Goal: Transaction & Acquisition: Purchase product/service

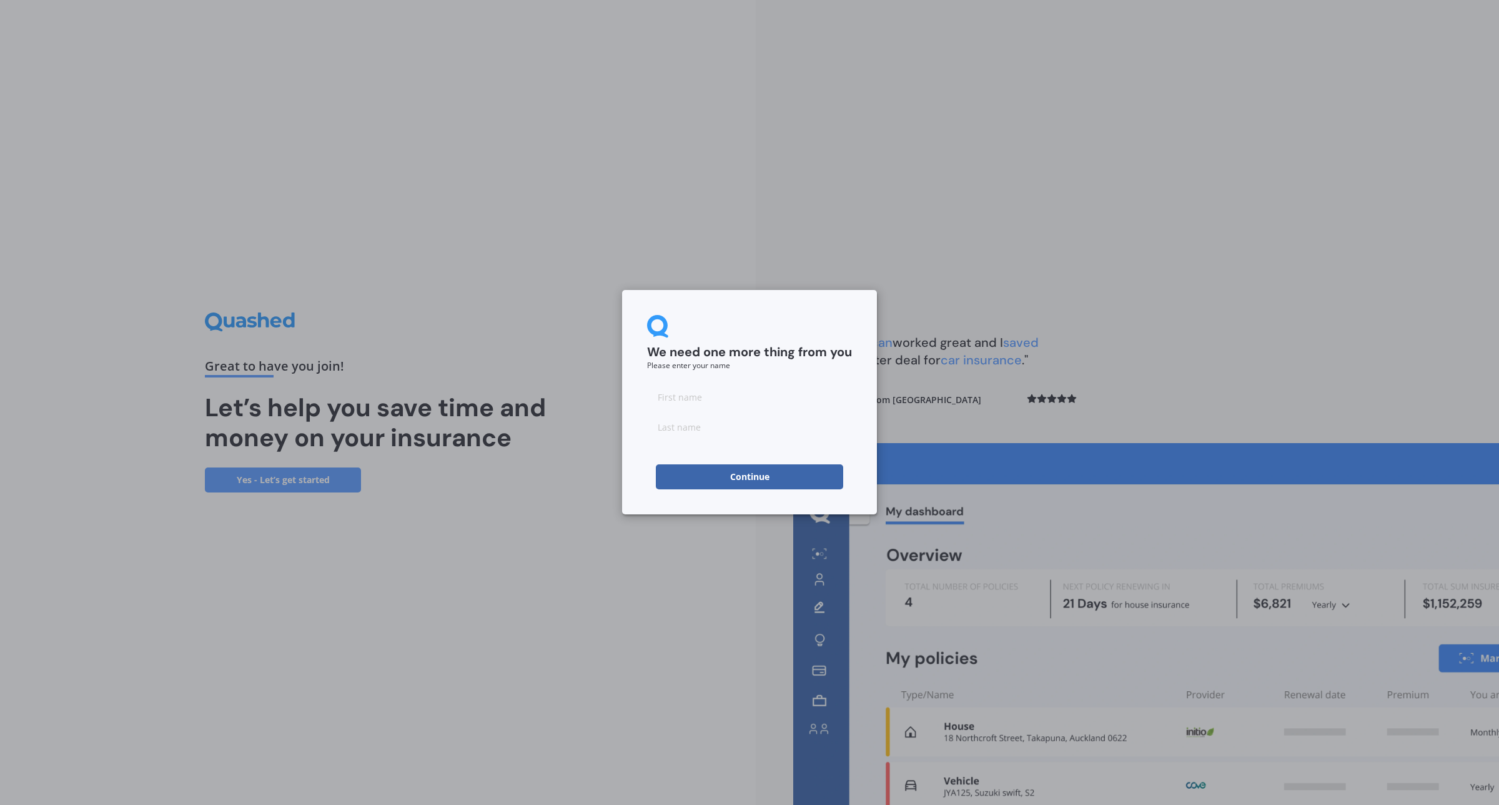
click at [754, 415] on input at bounding box center [749, 426] width 205 height 25
click at [744, 399] on input at bounding box center [749, 396] width 205 height 25
type input "[PERSON_NAME]"
click at [761, 332] on div "We need one more thing from you Please enter your name" at bounding box center [749, 342] width 205 height 54
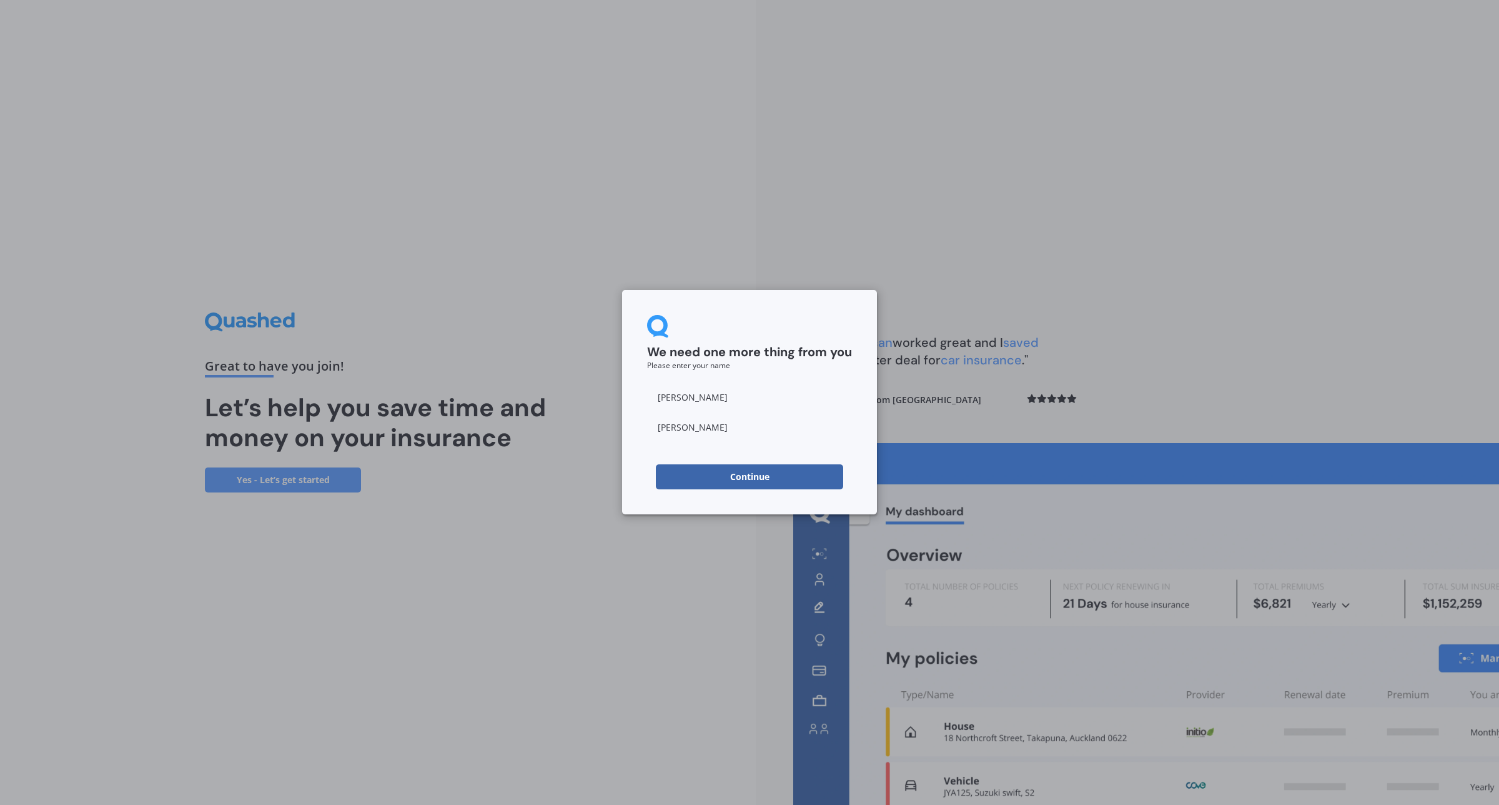
click at [751, 478] on button "Continue" at bounding box center [749, 476] width 187 height 25
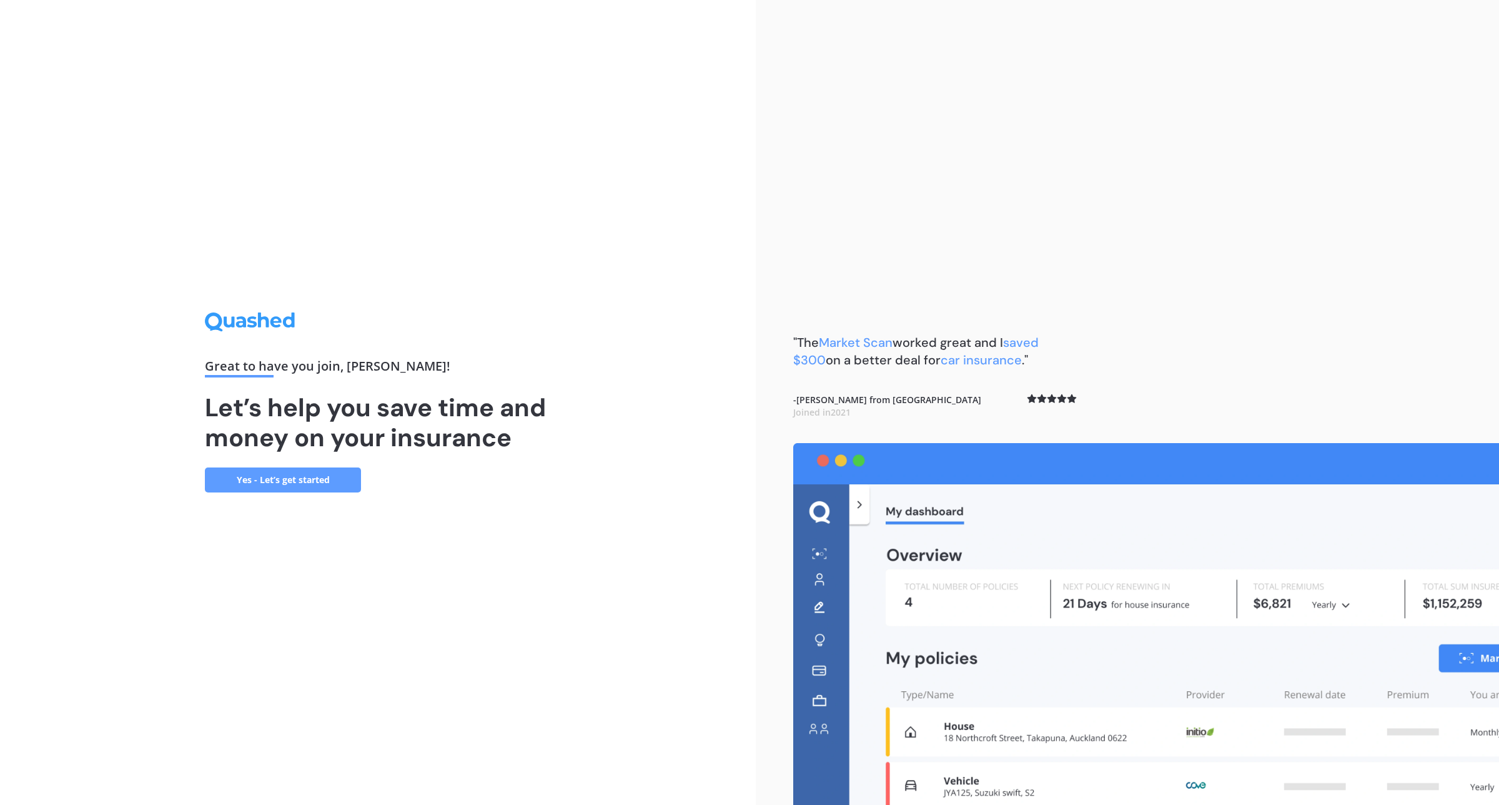
click at [299, 468] on link "Yes - Let’s get started" at bounding box center [283, 479] width 156 height 25
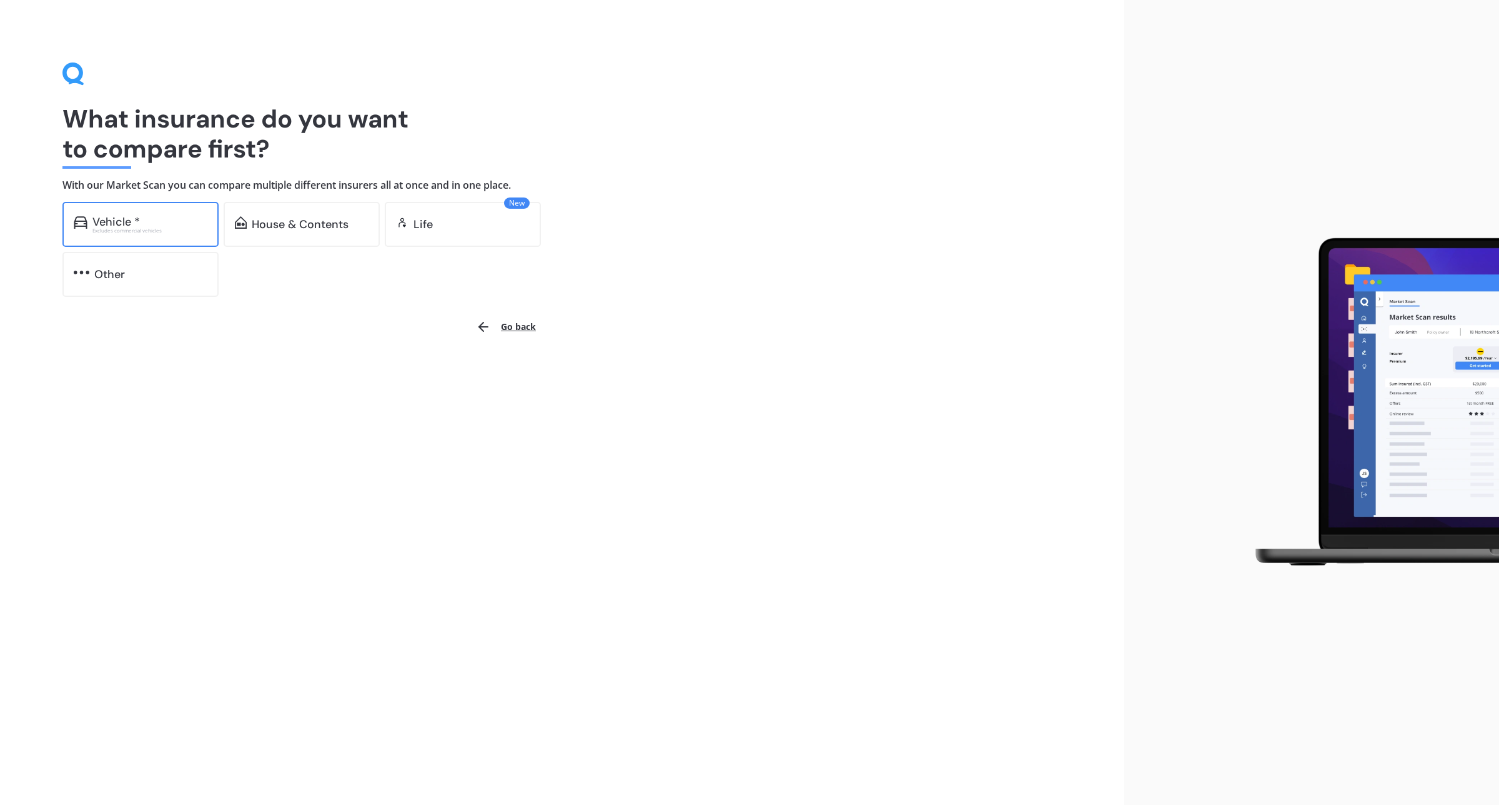
click at [156, 219] on div "Vehicle *" at bounding box center [149, 221] width 115 height 12
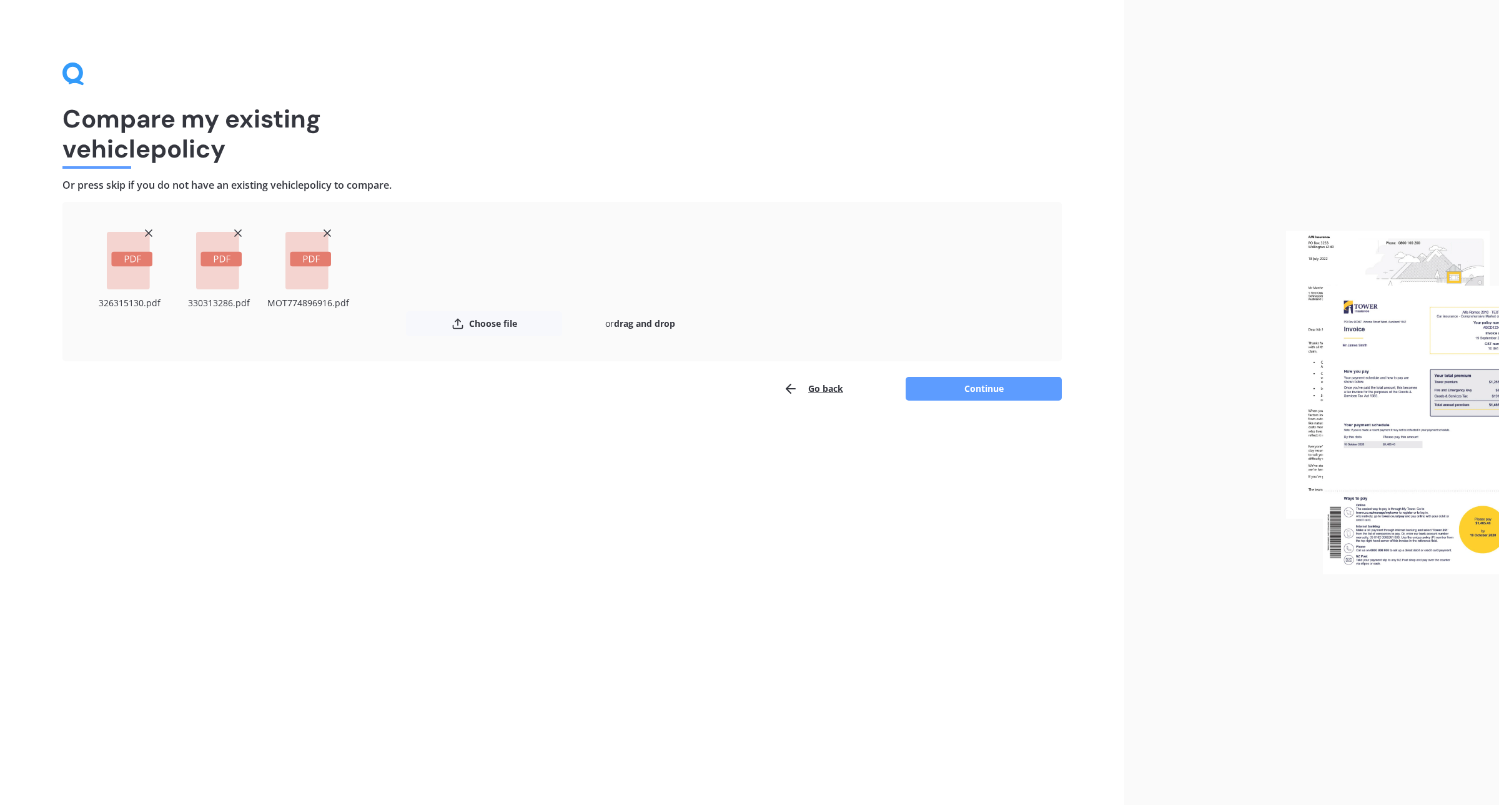
click at [744, 535] on div "Compare my existing vehicle policy Or press skip if you do not have an existing…" at bounding box center [562, 402] width 1124 height 805
click at [984, 388] on button "Continue" at bounding box center [984, 389] width 156 height 24
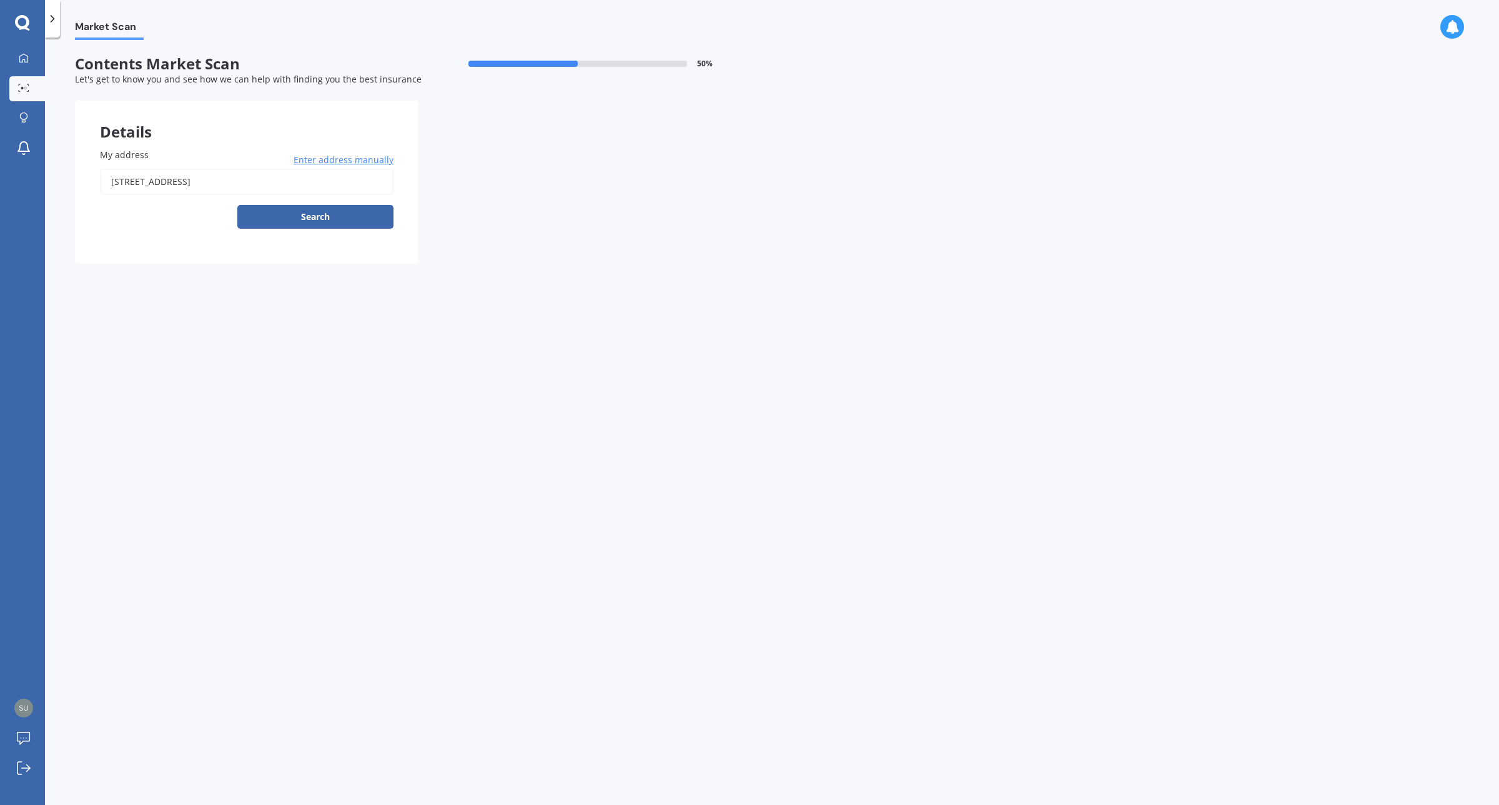
click at [357, 160] on span "Enter address manually" at bounding box center [344, 160] width 100 height 12
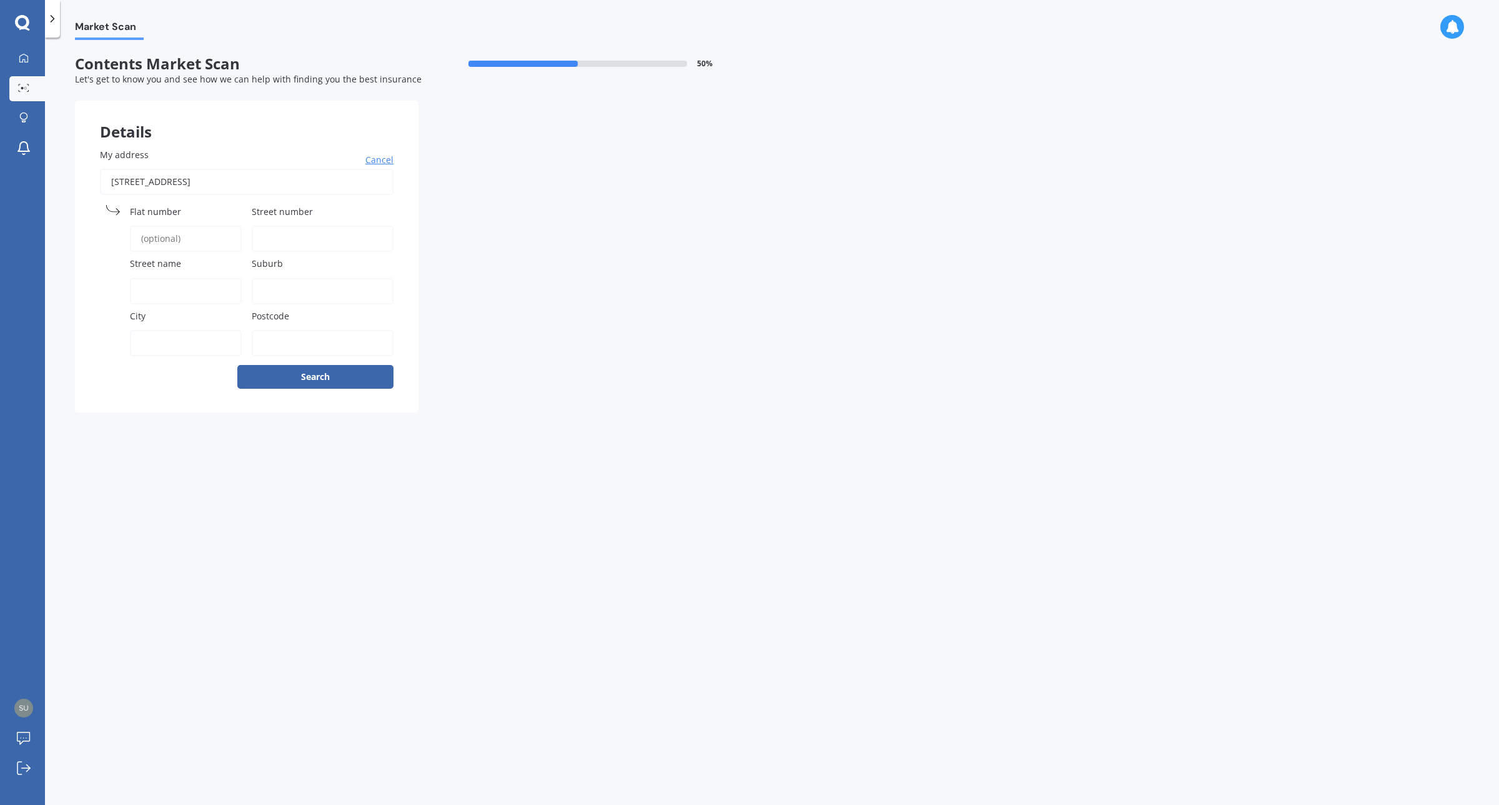
click at [295, 239] on input "Street number" at bounding box center [323, 238] width 142 height 26
type input "66a"
type input "Meander Drive"
type input "W"
type input "Welcome Bay"
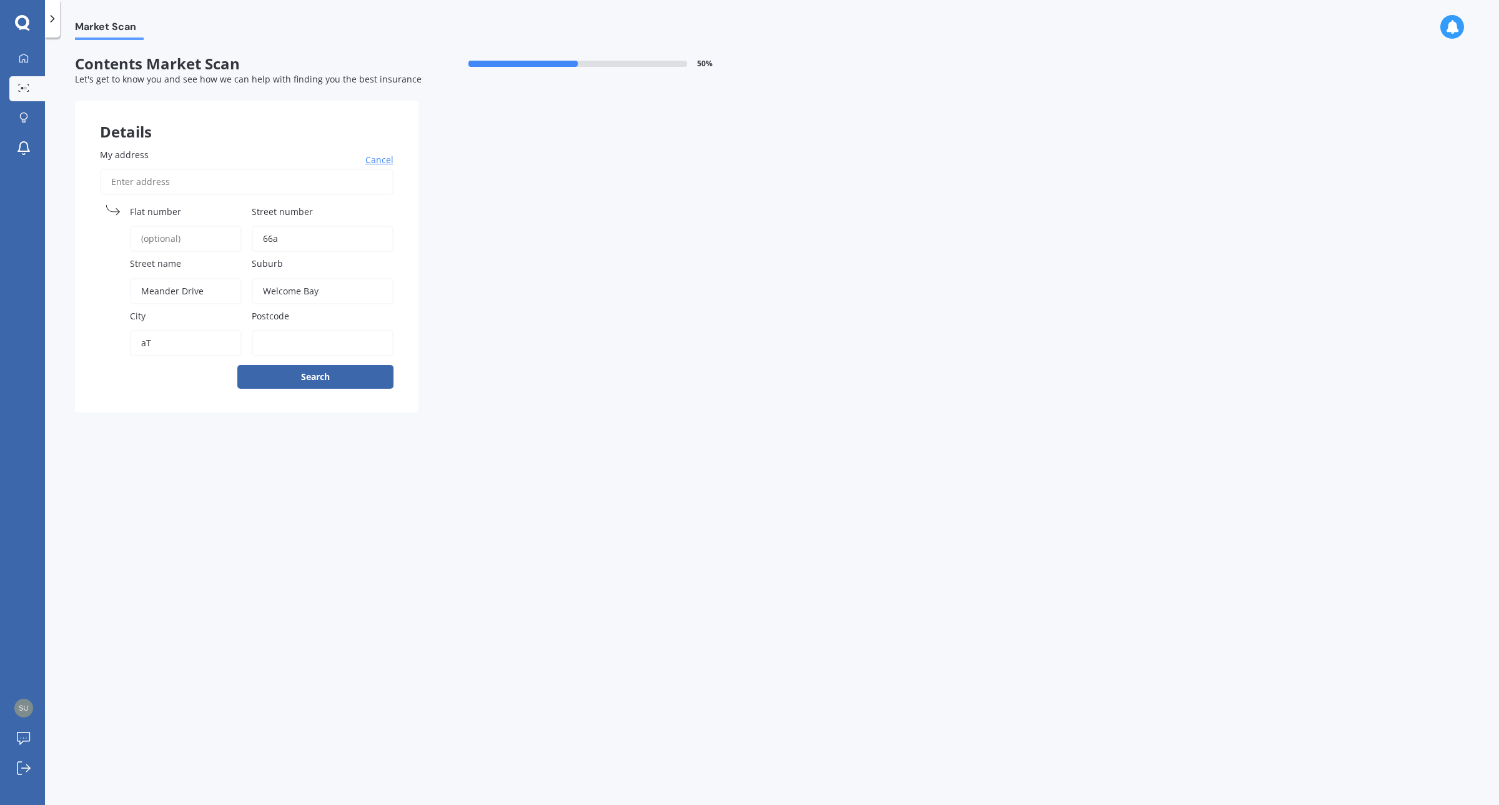
type input "a"
type input "[GEOGRAPHIC_DATA]"
type input "3112"
click at [345, 379] on button "Search" at bounding box center [315, 377] width 156 height 24
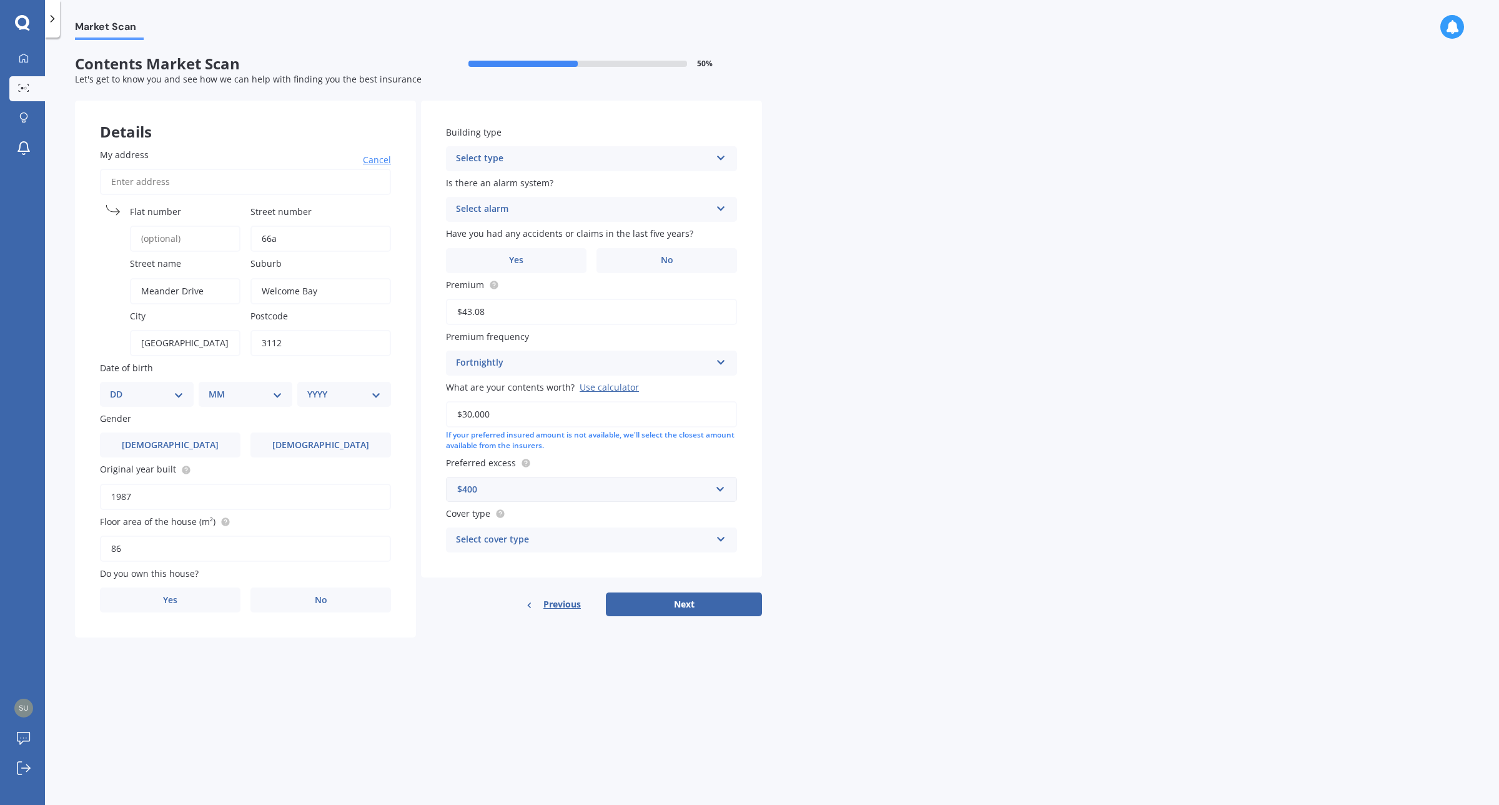
click at [566, 158] on div "Select type" at bounding box center [583, 158] width 255 height 15
click at [602, 179] on div "Freestanding" at bounding box center [592, 183] width 290 height 22
click at [582, 203] on div "Select alarm" at bounding box center [583, 209] width 255 height 15
click at [538, 238] on div "Yes, monitored" at bounding box center [592, 233] width 290 height 22
click at [636, 260] on label "No" at bounding box center [667, 260] width 141 height 25
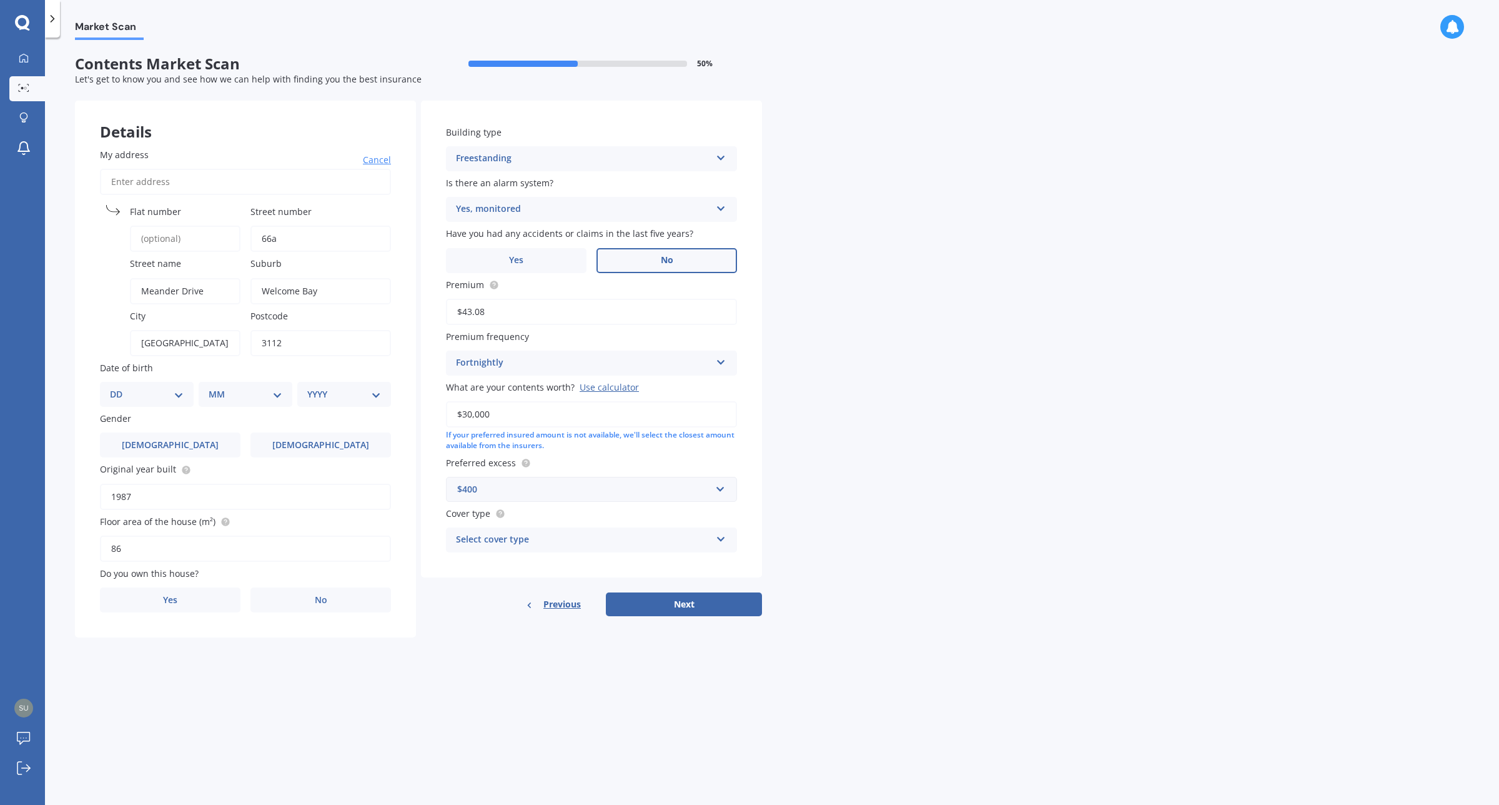
click at [0, 0] on input "No" at bounding box center [0, 0] width 0 height 0
click at [540, 533] on div "Select cover type" at bounding box center [583, 539] width 255 height 15
click at [582, 585] on div "Contents Comprehensive" at bounding box center [592, 586] width 290 height 22
click at [147, 594] on label "Yes" at bounding box center [170, 599] width 141 height 25
click at [0, 0] on input "Yes" at bounding box center [0, 0] width 0 height 0
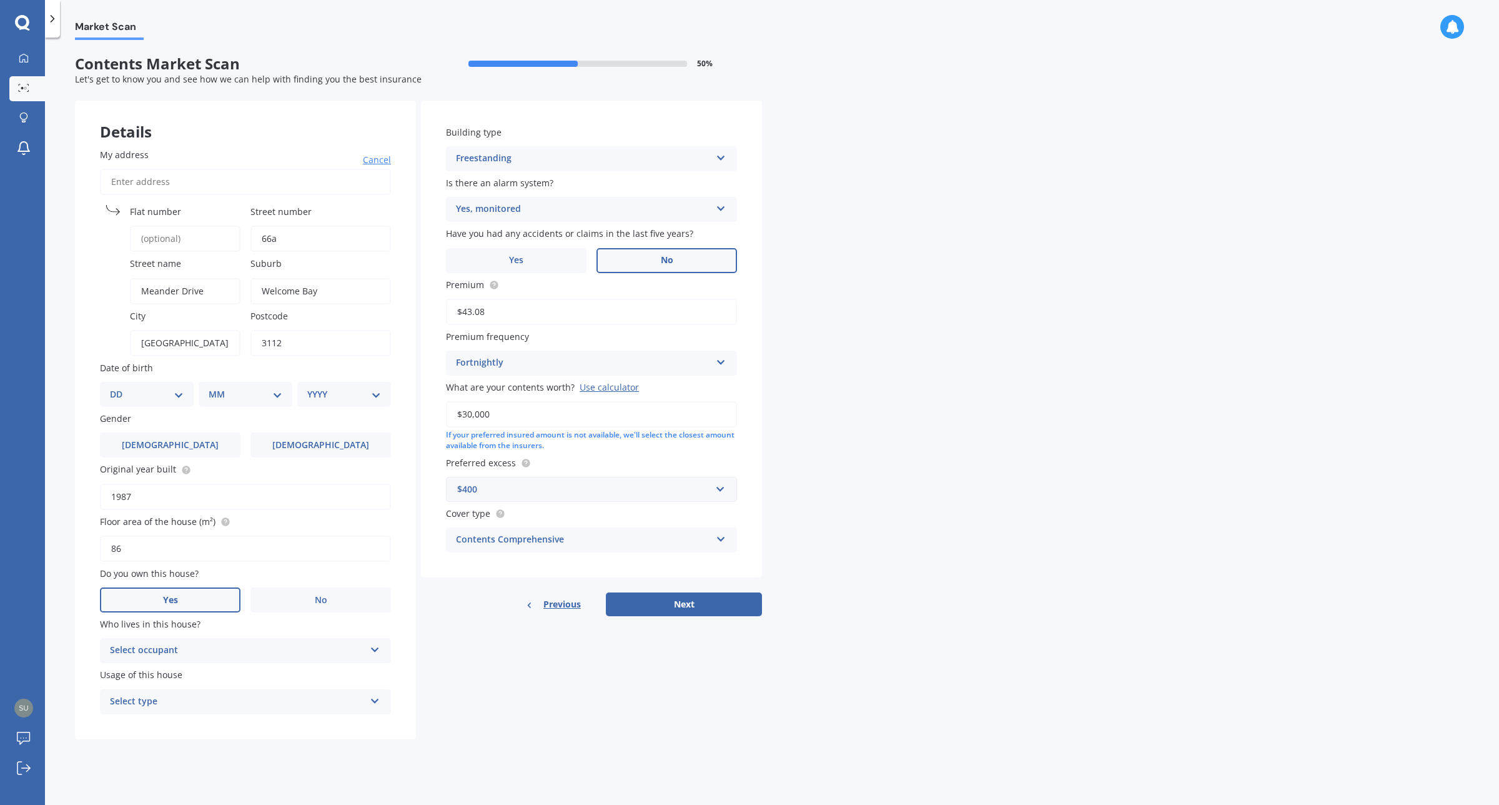
click at [157, 643] on div "Select occupant" at bounding box center [237, 650] width 255 height 15
click at [207, 673] on div "Owner" at bounding box center [246, 674] width 290 height 22
click at [196, 694] on div "Select type" at bounding box center [237, 701] width 255 height 15
click at [197, 719] on div "Permanent" at bounding box center [246, 726] width 290 height 22
click at [333, 432] on label "[DEMOGRAPHIC_DATA]" at bounding box center [320, 444] width 141 height 25
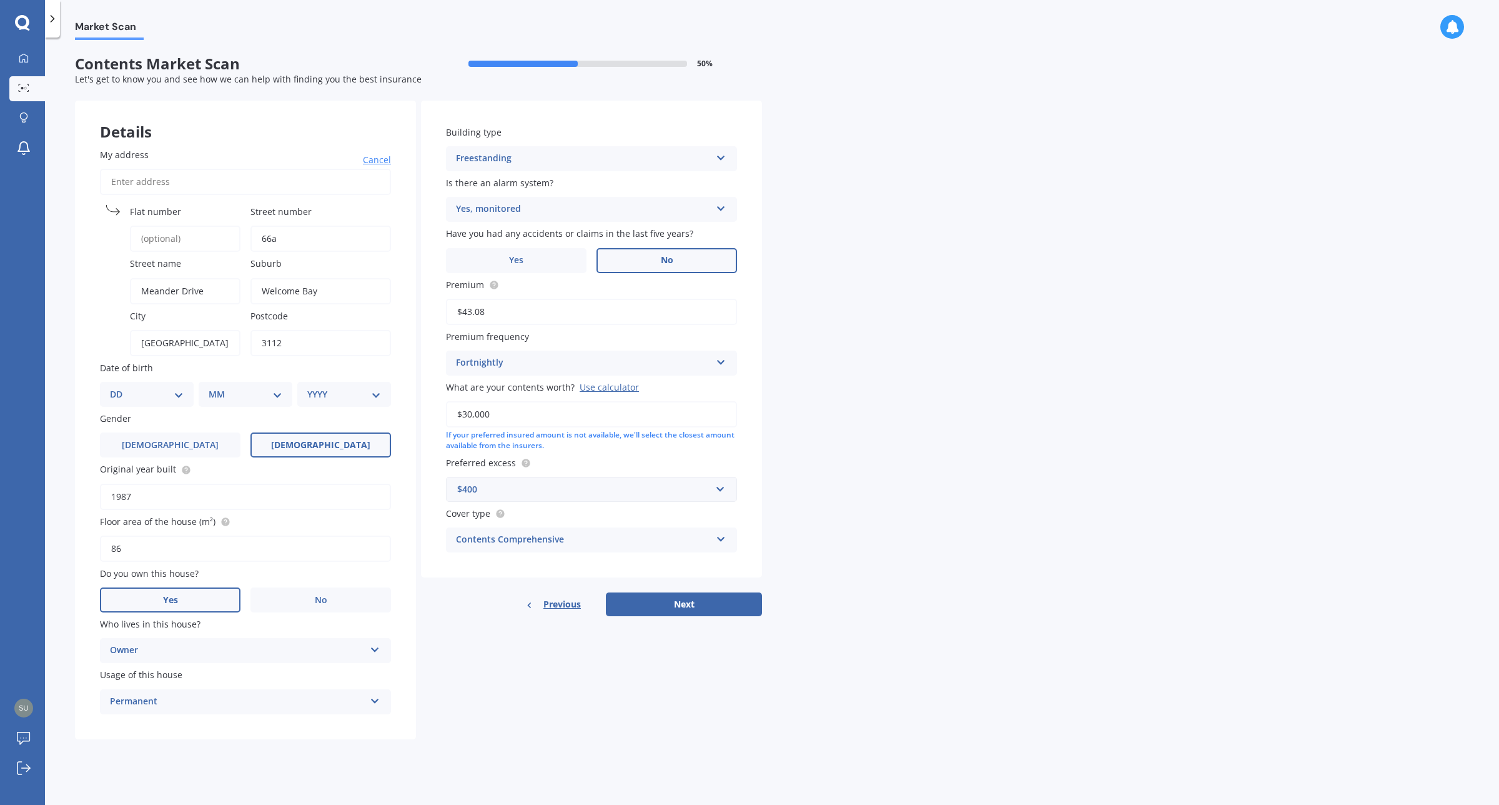
click at [0, 0] on input "[DEMOGRAPHIC_DATA]" at bounding box center [0, 0] width 0 height 0
click at [146, 397] on div "DD 01 02 03 04 05 06 07 08 09 10 11 12 13 14 15 16 17 18 19 20 21 22 23 24 25 2…" at bounding box center [147, 394] width 94 height 25
click at [177, 389] on select "DD 01 02 03 04 05 06 07 08 09 10 11 12 13 14 15 16 17 18 19 20 21 22 23 24 25 2…" at bounding box center [147, 394] width 74 height 14
select select "09"
click at [119, 387] on select "DD 01 02 03 04 05 06 07 08 09 10 11 12 13 14 15 16 17 18 19 20 21 22 23 24 25 2…" at bounding box center [147, 394] width 74 height 14
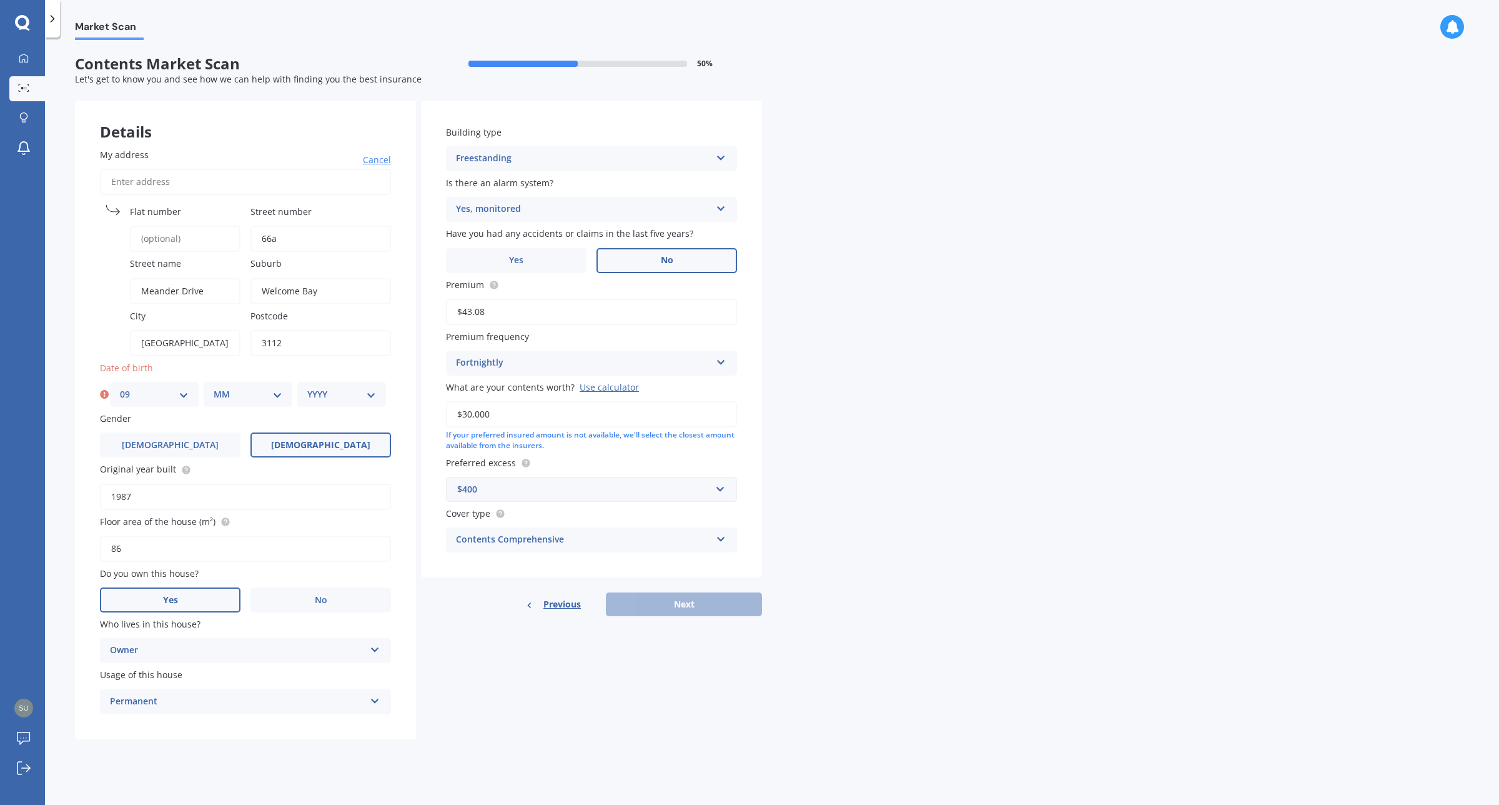
click at [236, 382] on div "MM 01 02 03 04 05 06 07 08 09 10 11 12" at bounding box center [248, 394] width 89 height 25
click at [232, 390] on select "MM 01 02 03 04 05 06 07 08 09 10 11 12" at bounding box center [248, 394] width 69 height 14
select select "01"
click at [214, 387] on select "MM 01 02 03 04 05 06 07 08 09 10 11 12" at bounding box center [248, 394] width 69 height 14
click at [325, 387] on select "YYYY 2009 2008 2007 2006 2005 2004 2003 2002 2001 2000 1999 1998 1997 1996 1995…" at bounding box center [341, 394] width 69 height 14
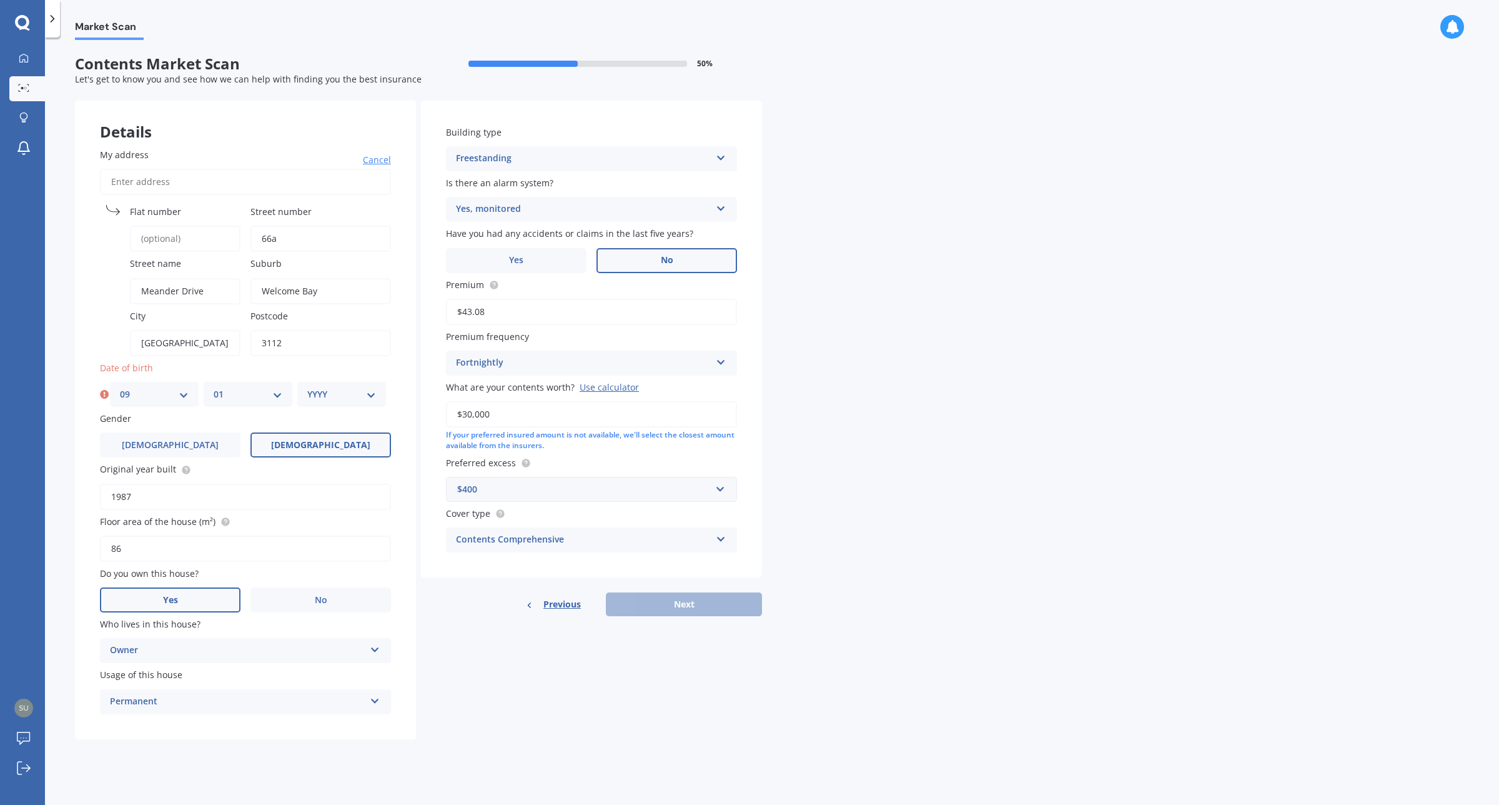
select select "1993"
click at [307, 387] on select "YYYY 2009 2008 2007 2006 2005 2004 2003 2002 2001 2000 1999 1998 1997 1996 1995…" at bounding box center [341, 394] width 69 height 14
click at [680, 601] on button "Next" at bounding box center [684, 604] width 156 height 24
select select "09"
select select "01"
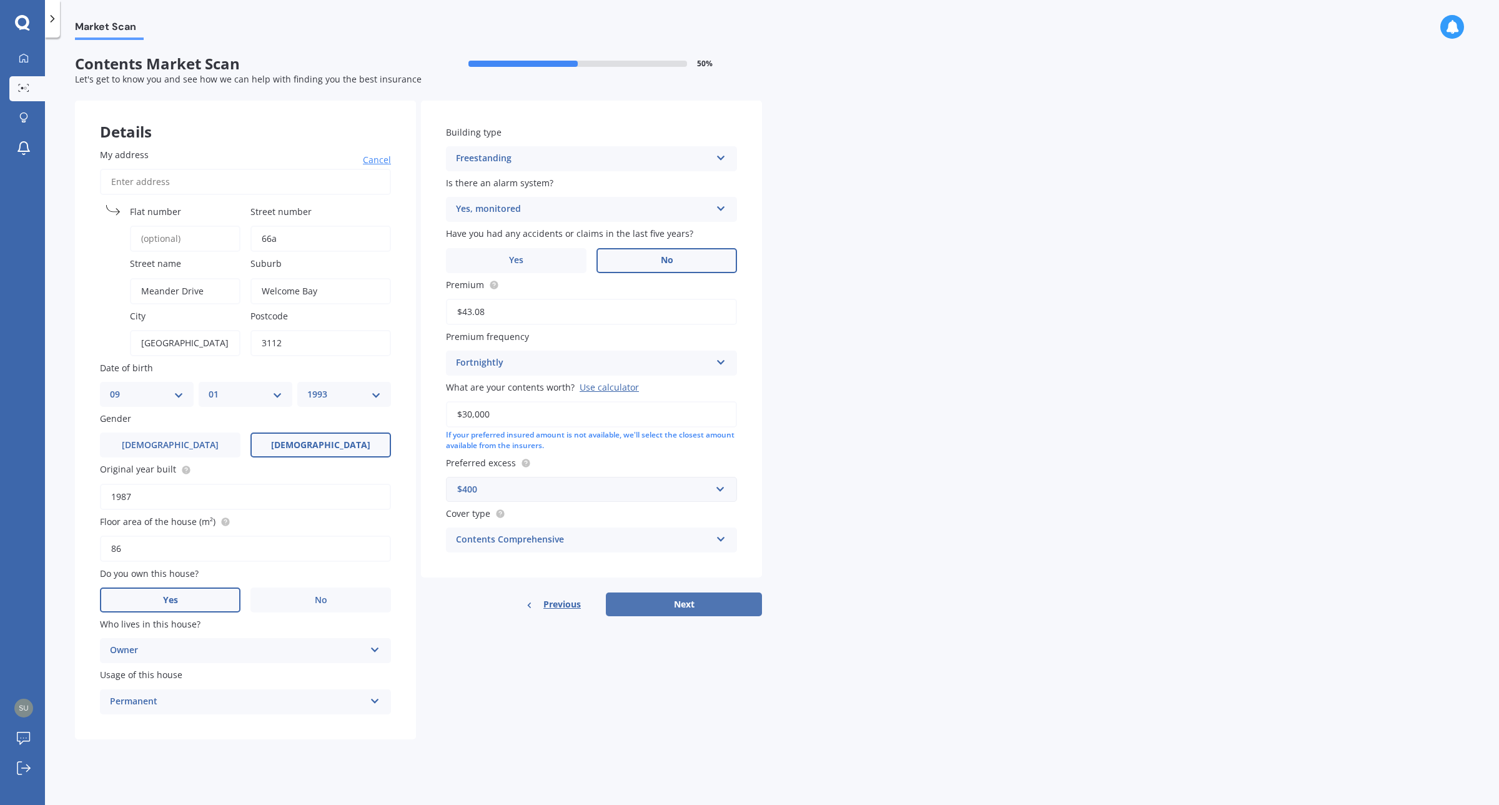
select select "1993"
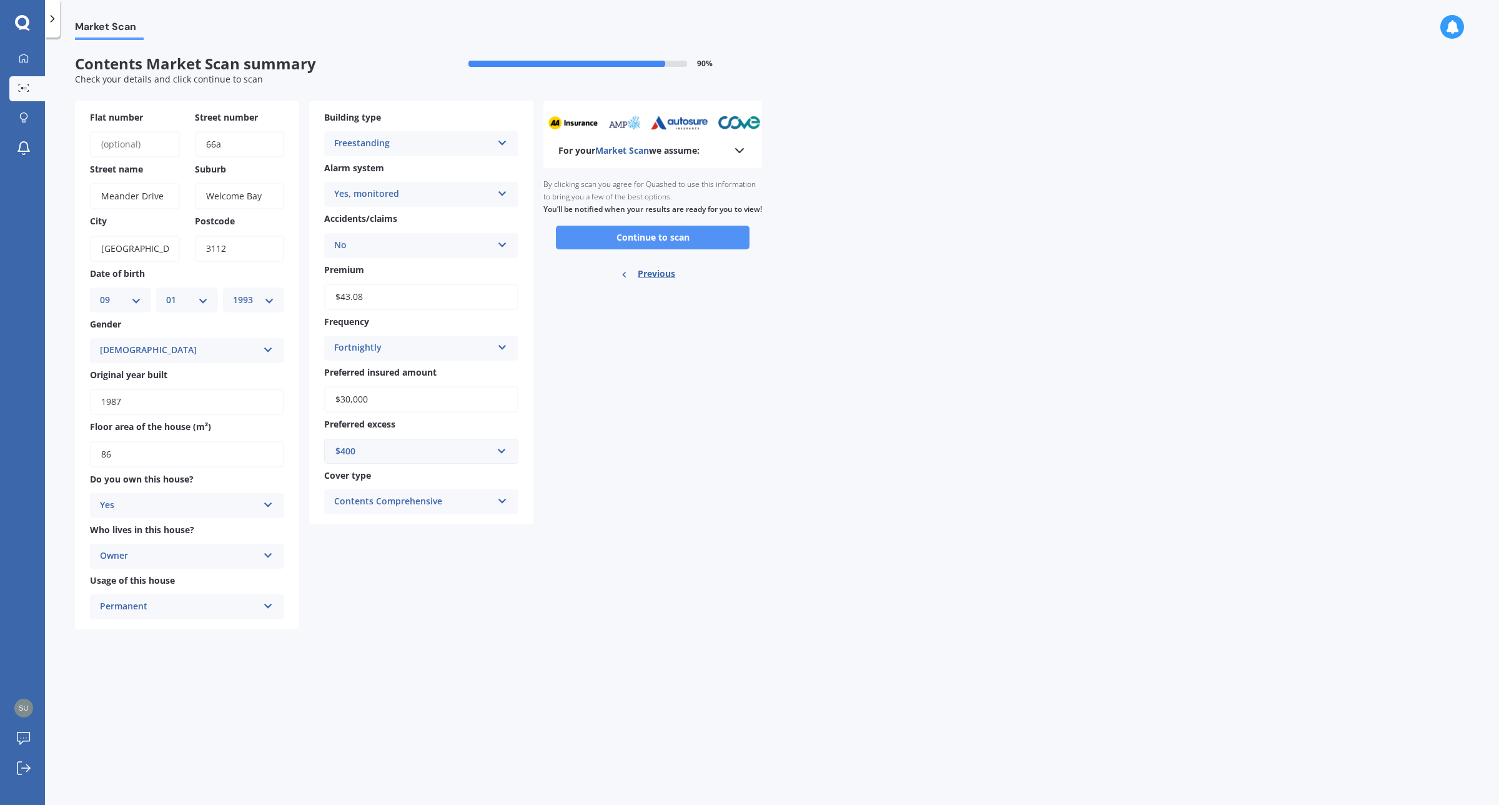
click at [672, 249] on button "Continue to scan" at bounding box center [653, 237] width 194 height 24
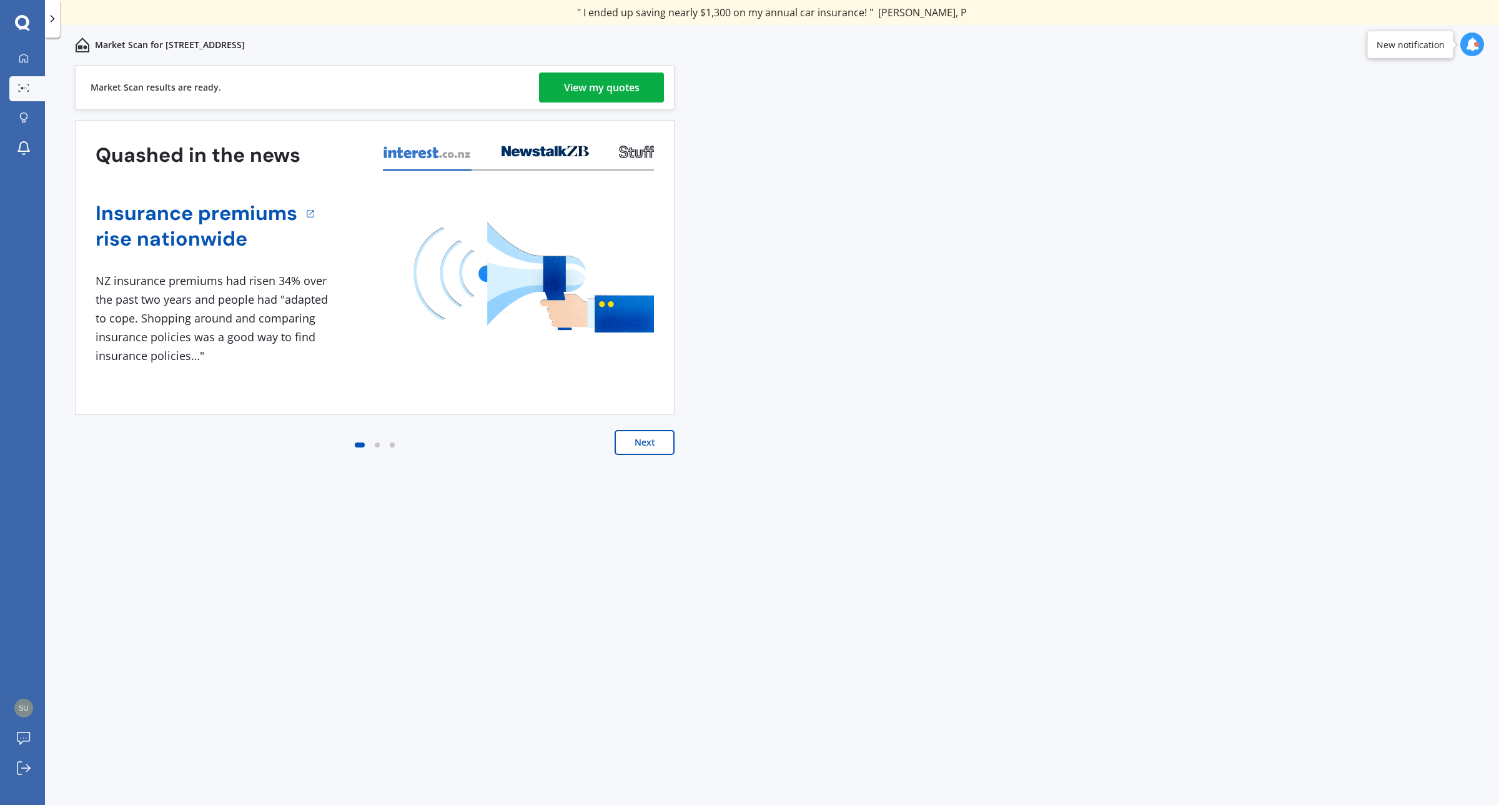
click at [651, 445] on button "Next" at bounding box center [645, 442] width 60 height 25
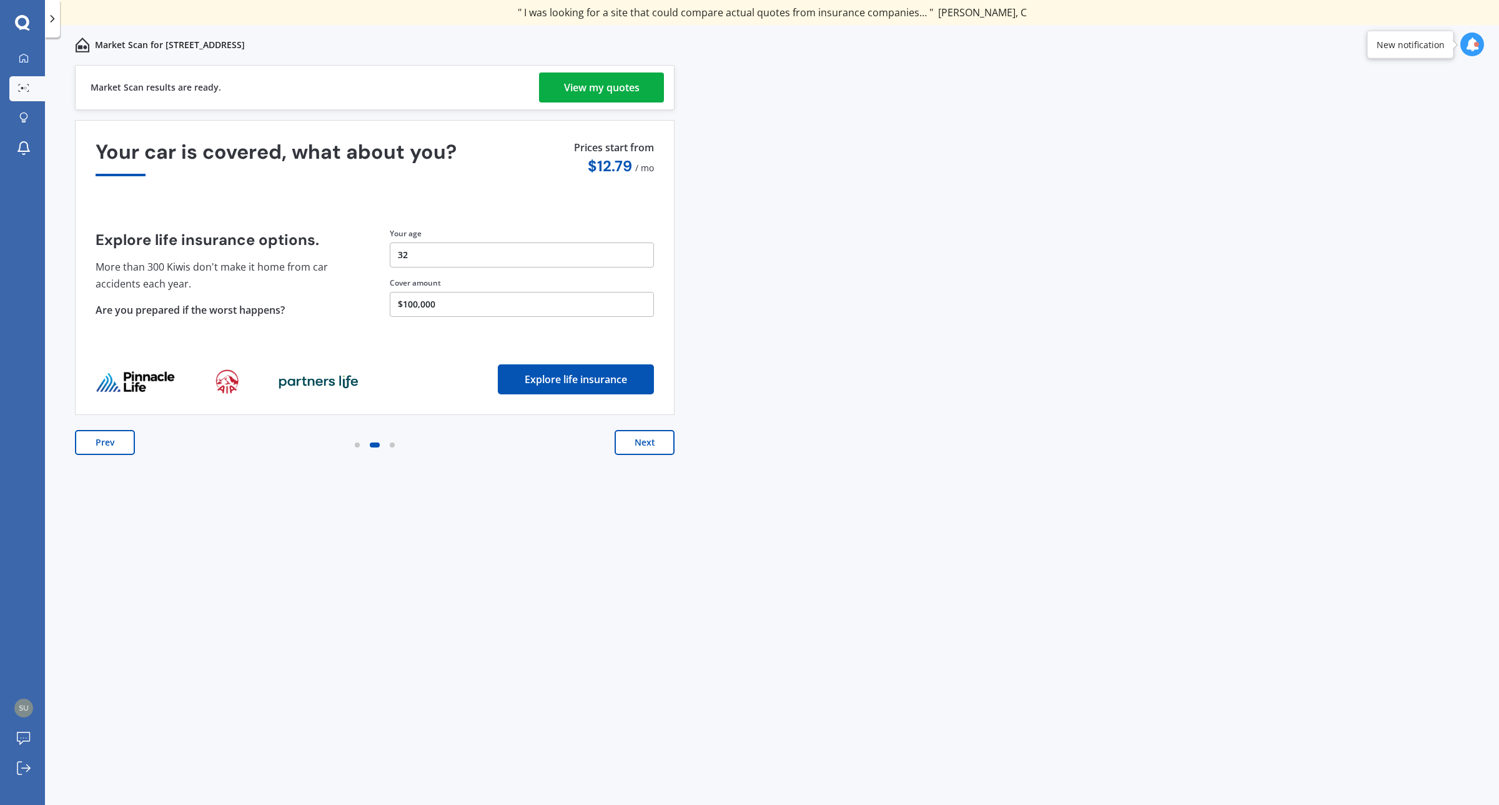
drag, startPoint x: 635, startPoint y: 418, endPoint x: 1351, endPoint y: 12, distance: 823.5
click at [1138, 247] on div "Previous 80,000+ [DEMOGRAPHIC_DATA] consumers have signed up to shop and save t…" at bounding box center [772, 448] width 1454 height 767
